Goal: Task Accomplishment & Management: Use online tool/utility

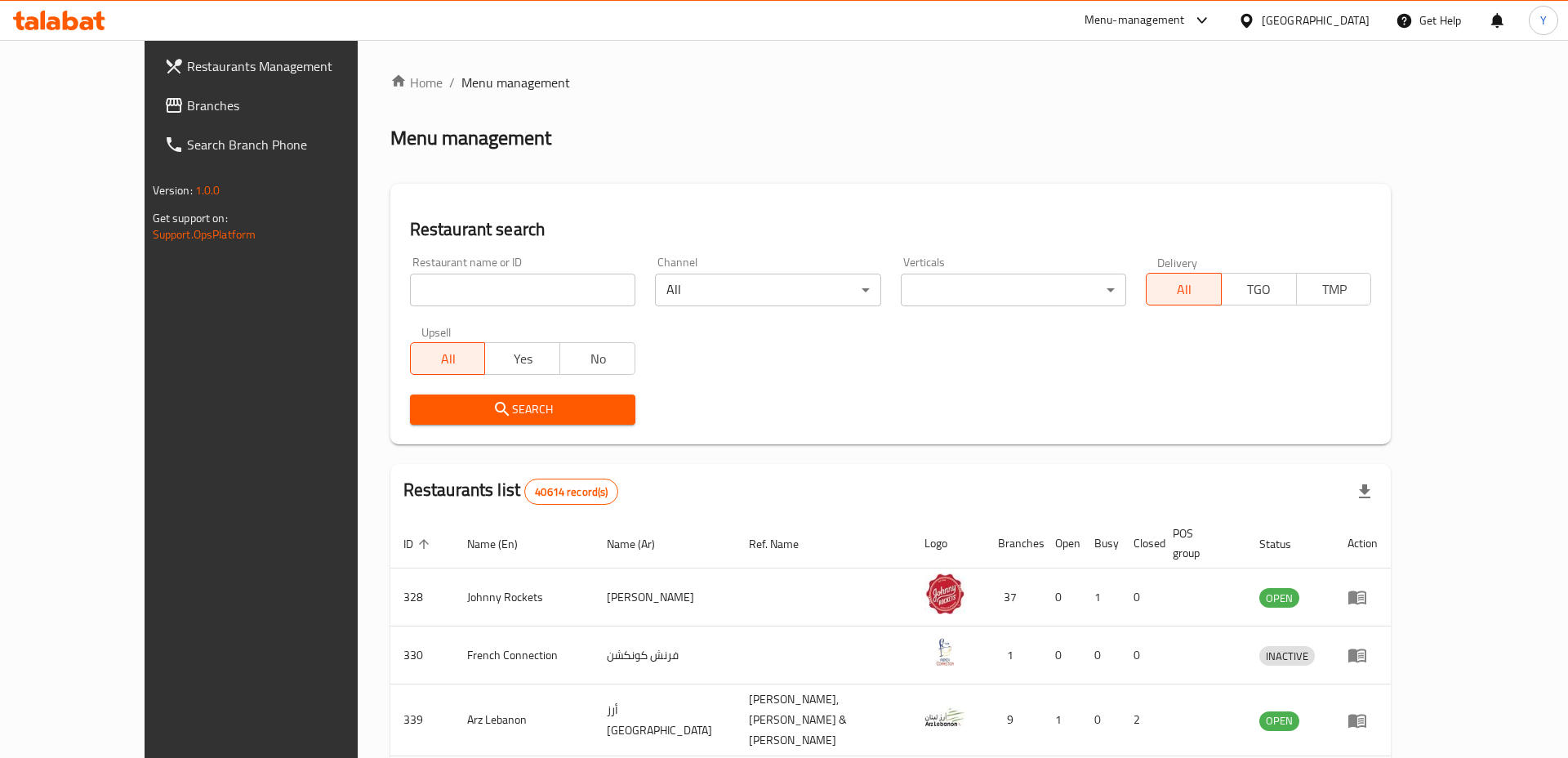
click at [1311, 21] on div "United Arab Emirates" at bounding box center [1315, 20] width 108 height 18
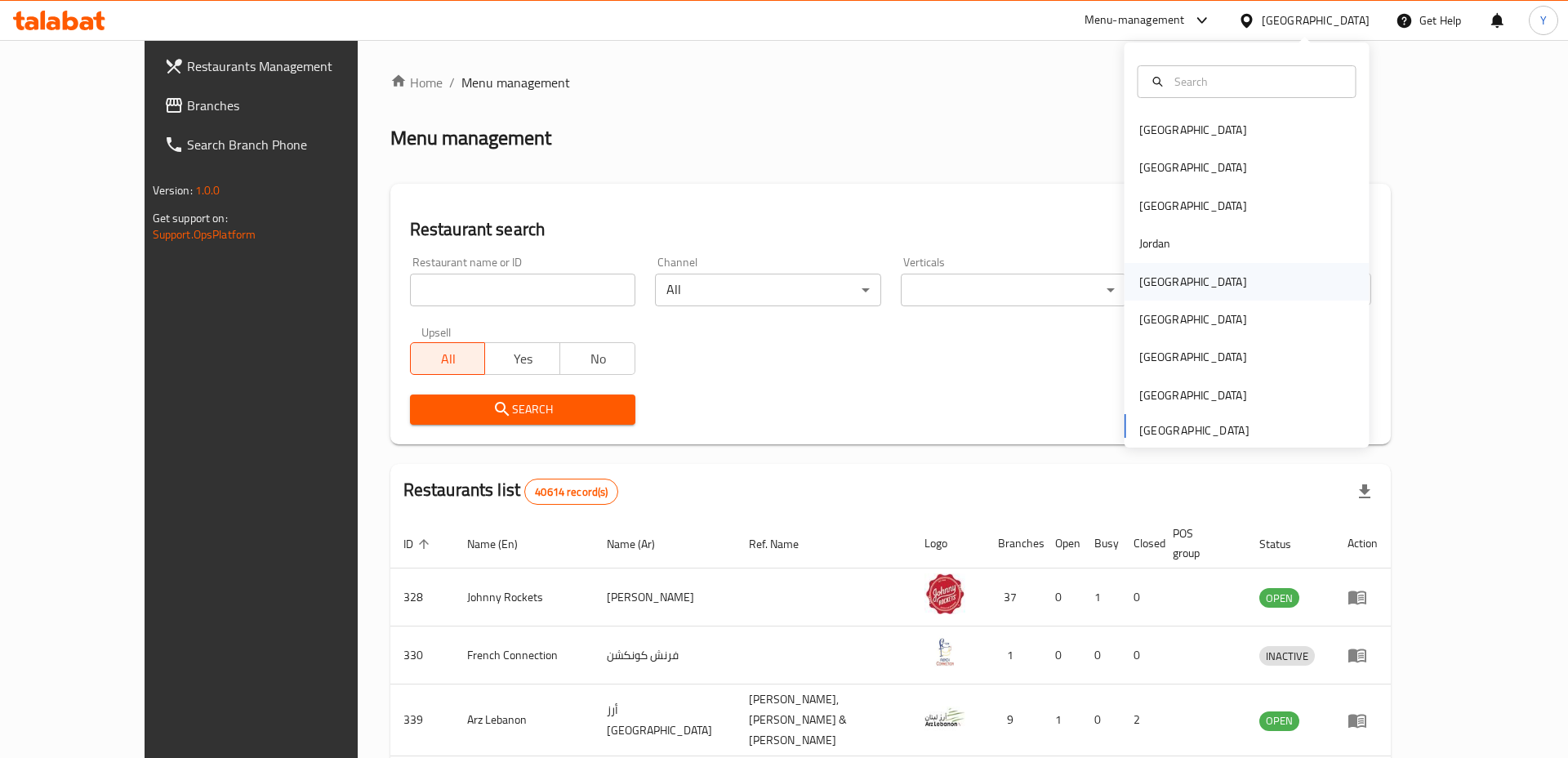
click at [1152, 279] on div "[GEOGRAPHIC_DATA]" at bounding box center [1193, 281] width 108 height 18
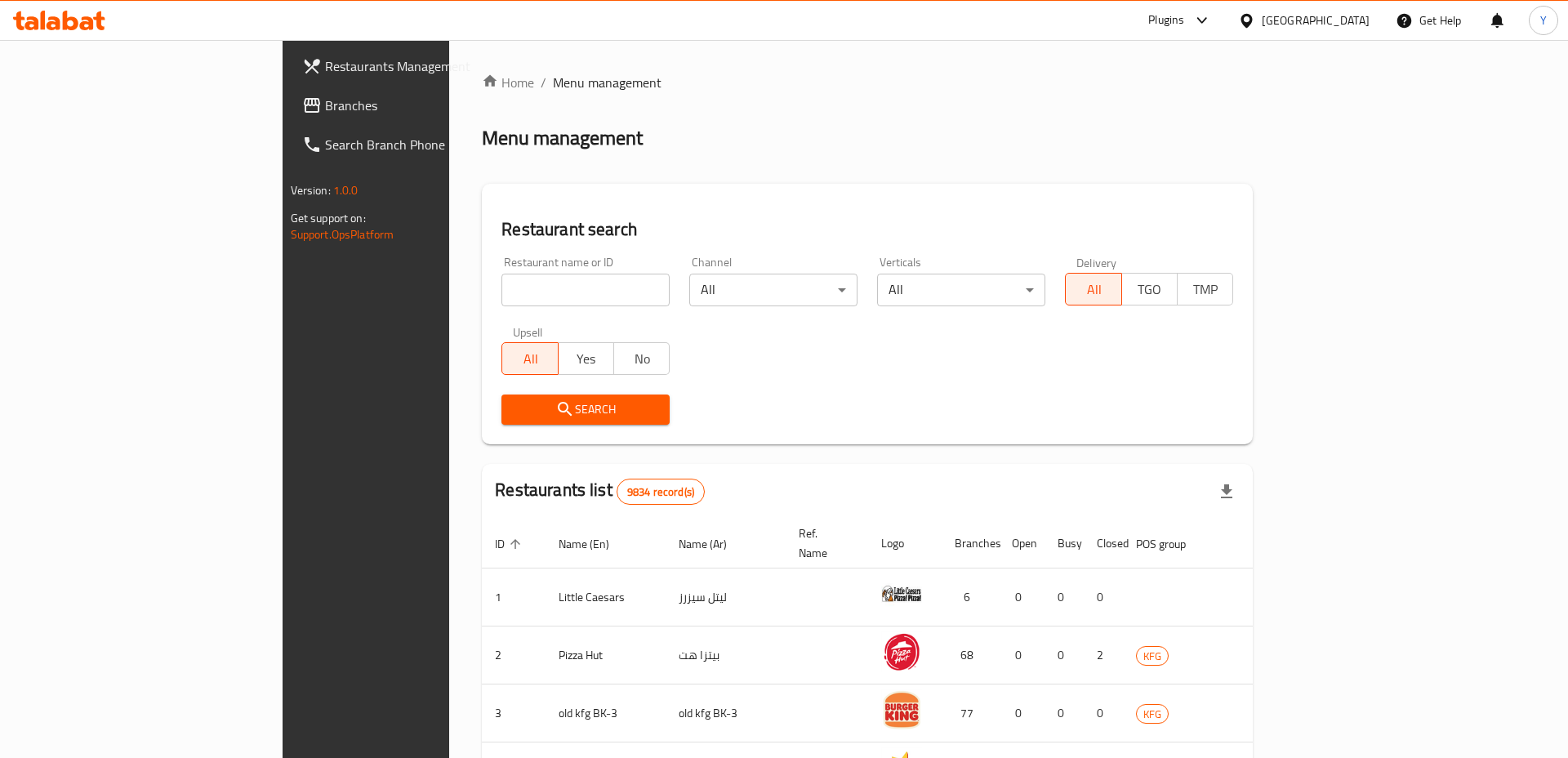
click at [325, 104] on span "Branches" at bounding box center [428, 105] width 206 height 20
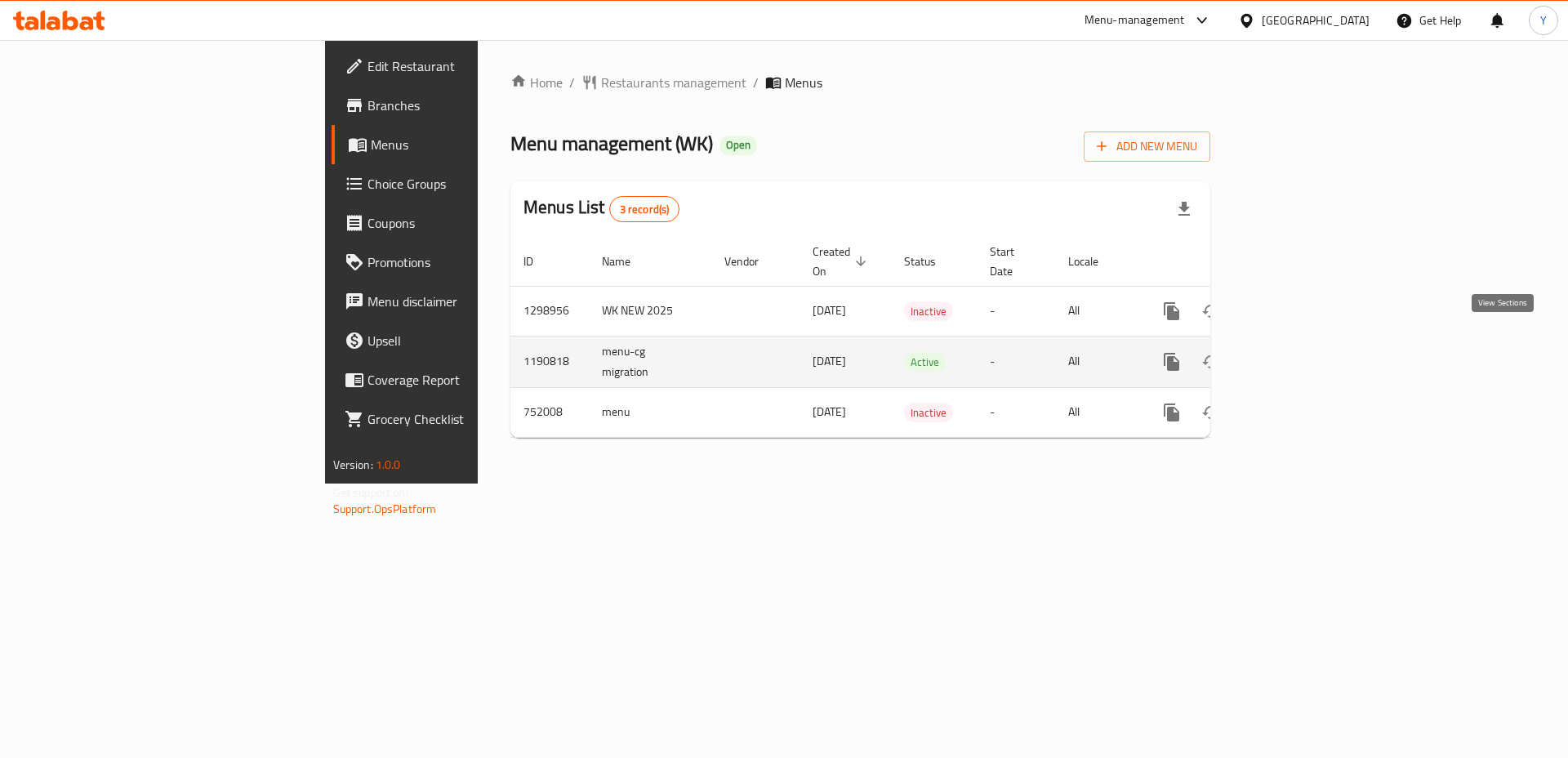
click at [1299, 352] on icon "enhanced table" at bounding box center [1289, 361] width 20 height 20
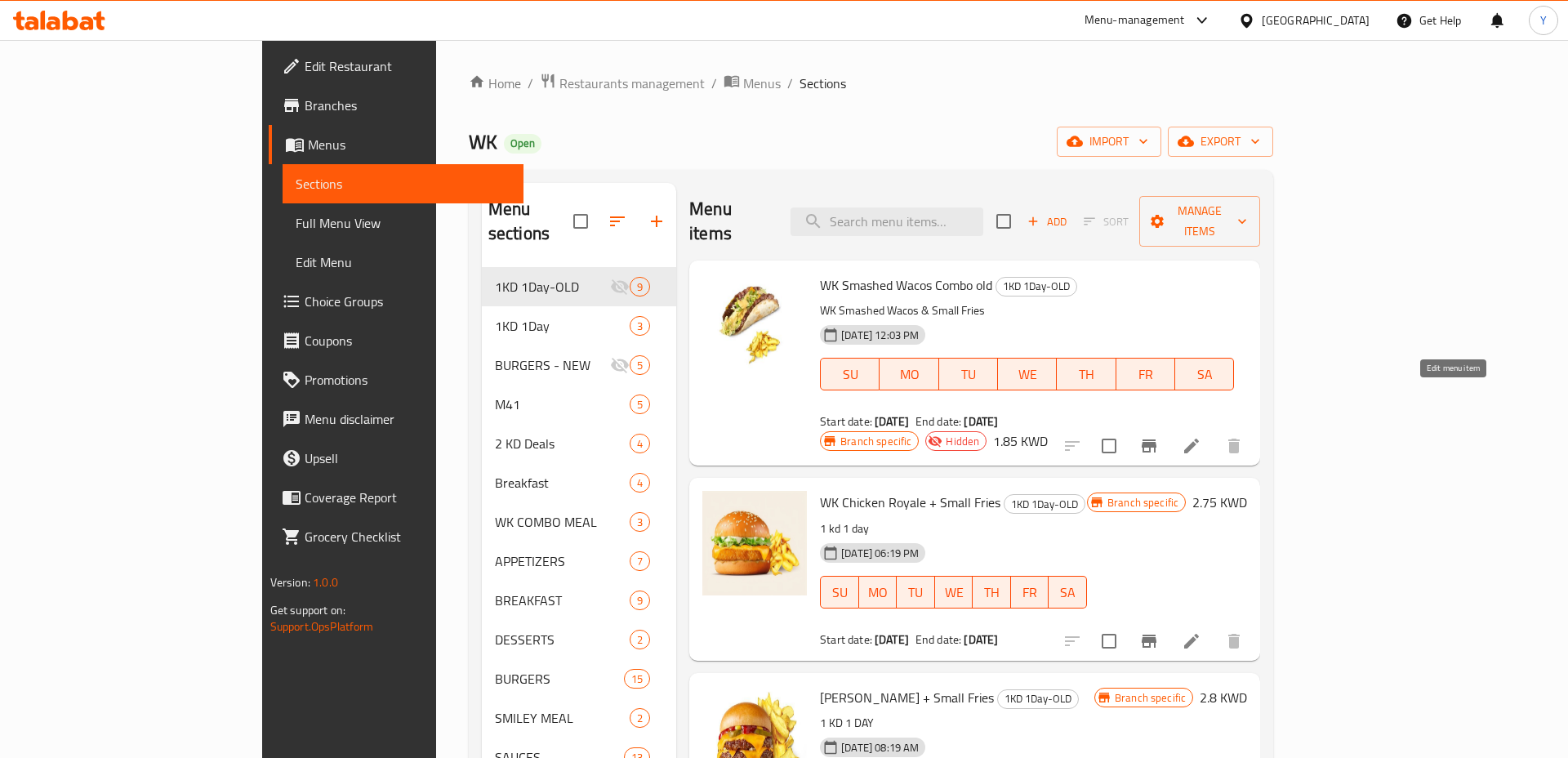
click at [1201, 436] on icon at bounding box center [1191, 446] width 20 height 20
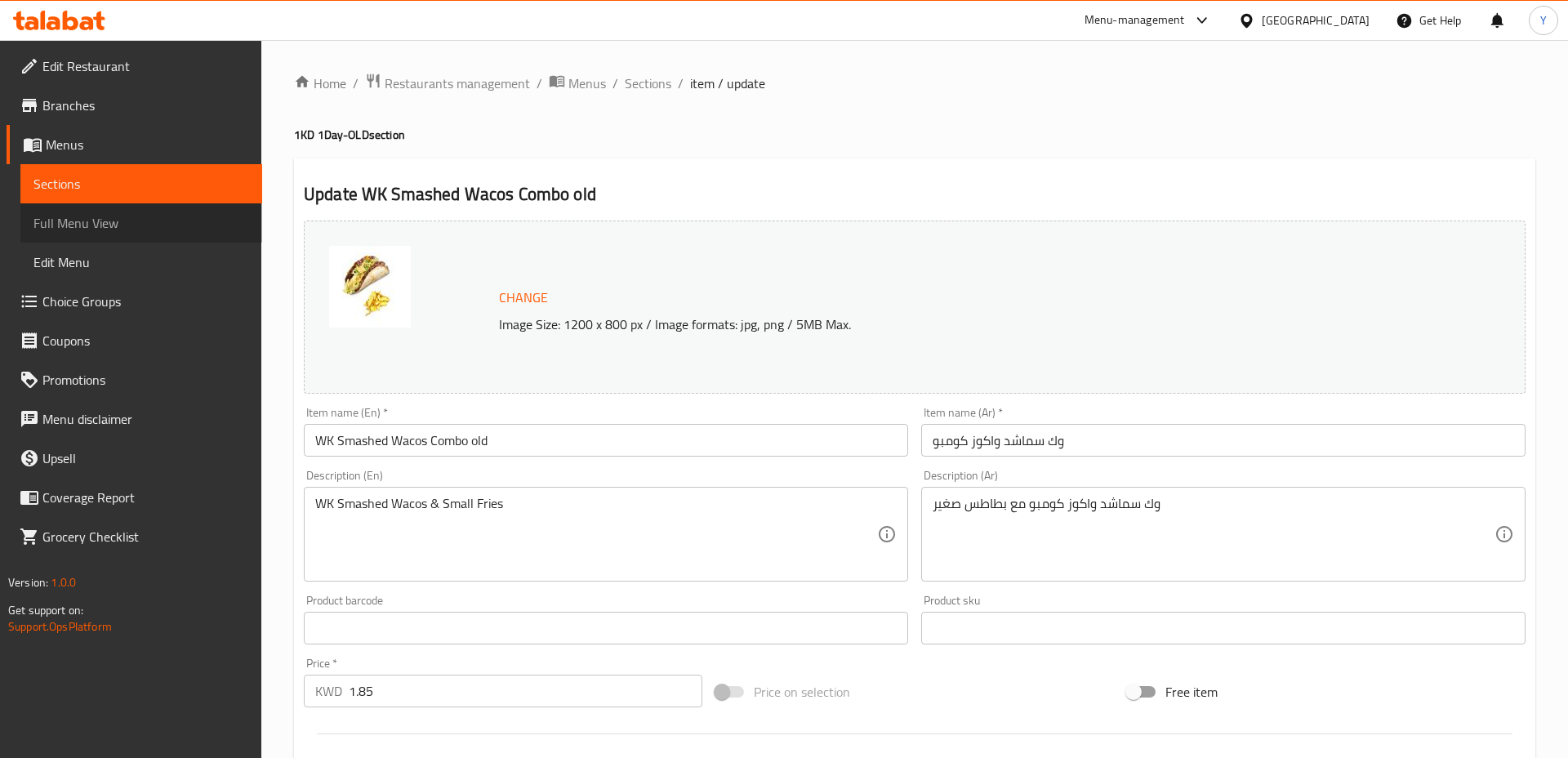
click at [80, 226] on span "Full Menu View" at bounding box center [141, 222] width 216 height 20
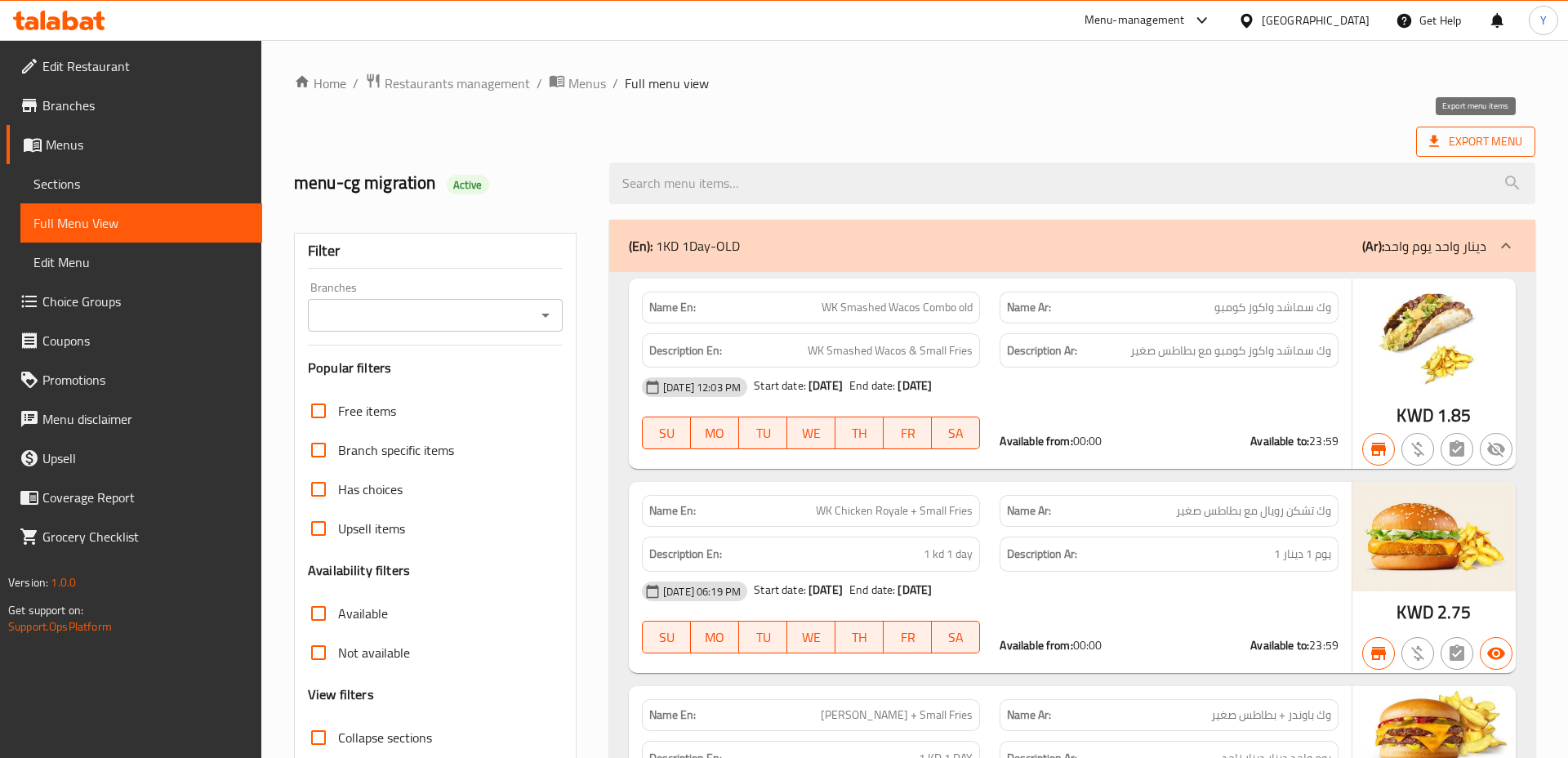
click at [1484, 140] on span "Export Menu" at bounding box center [1475, 142] width 93 height 21
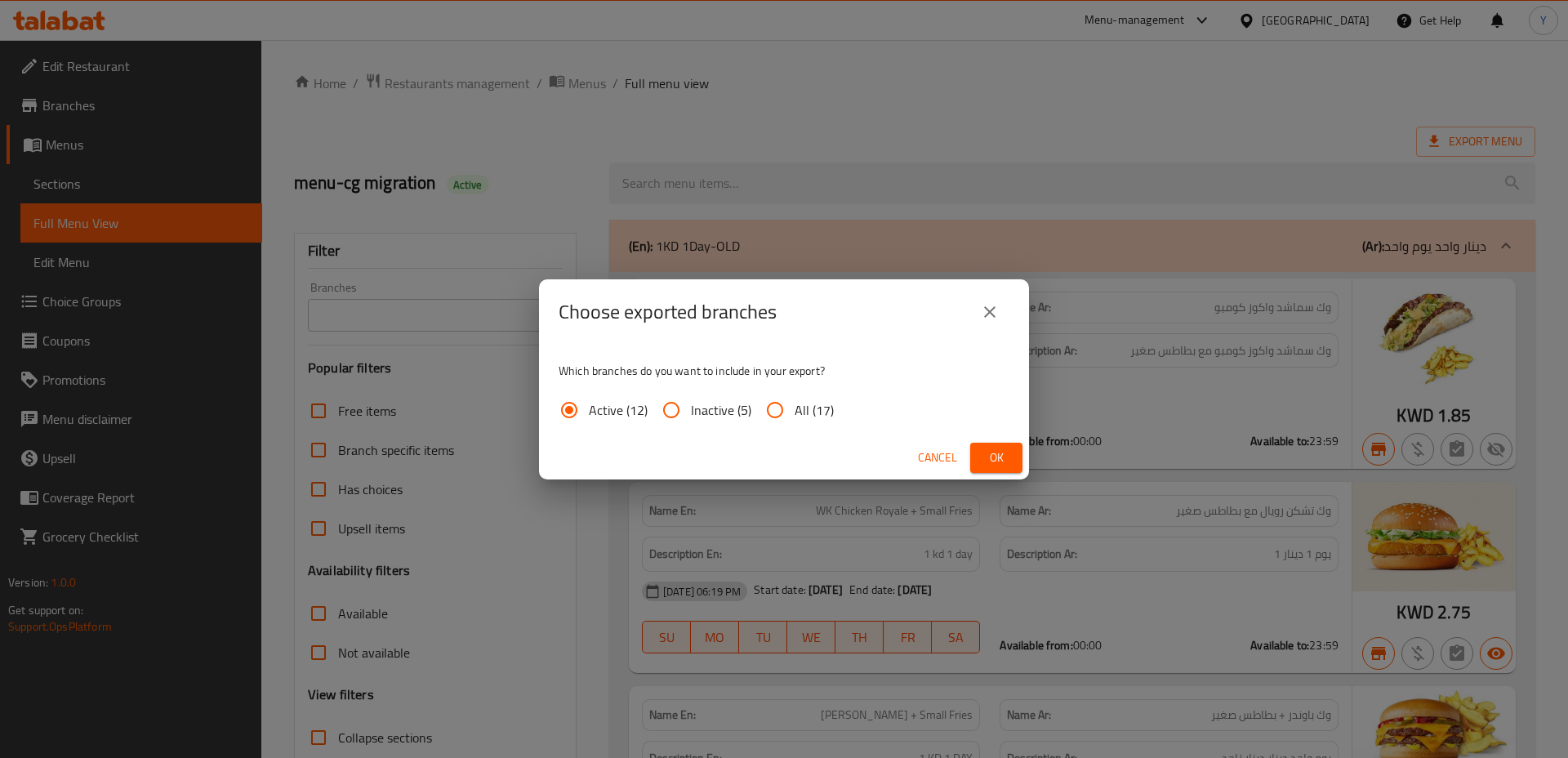
click at [775, 414] on input "All (17)" at bounding box center [774, 409] width 39 height 39
radio input "true"
click at [572, 413] on input "Active (12)" at bounding box center [569, 409] width 39 height 39
radio input "true"
click at [995, 450] on span "Ok" at bounding box center [996, 458] width 26 height 21
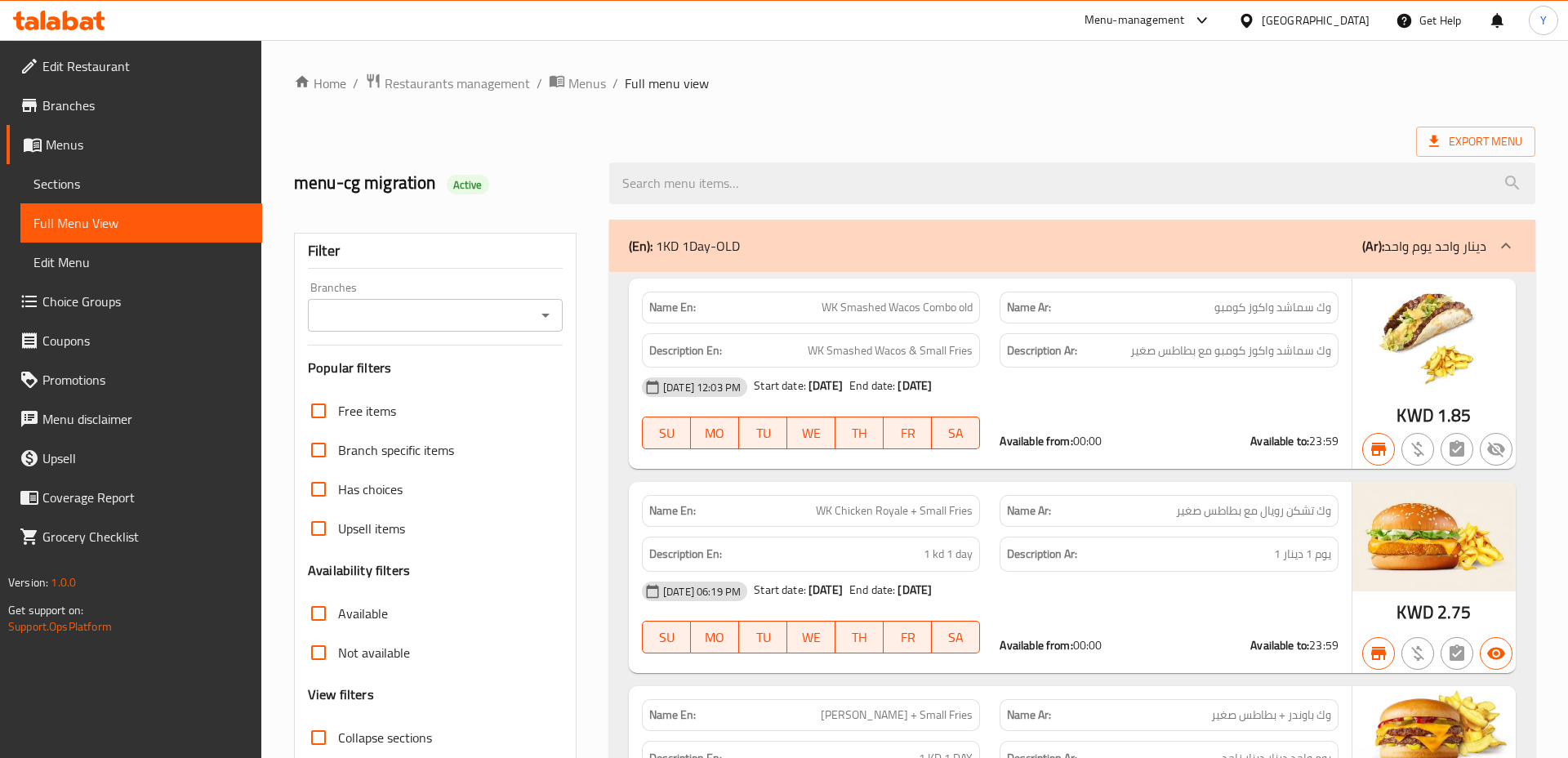
click at [972, 136] on div "Export Menu" at bounding box center [915, 142] width 1242 height 30
